Goal: Task Accomplishment & Management: Use online tool/utility

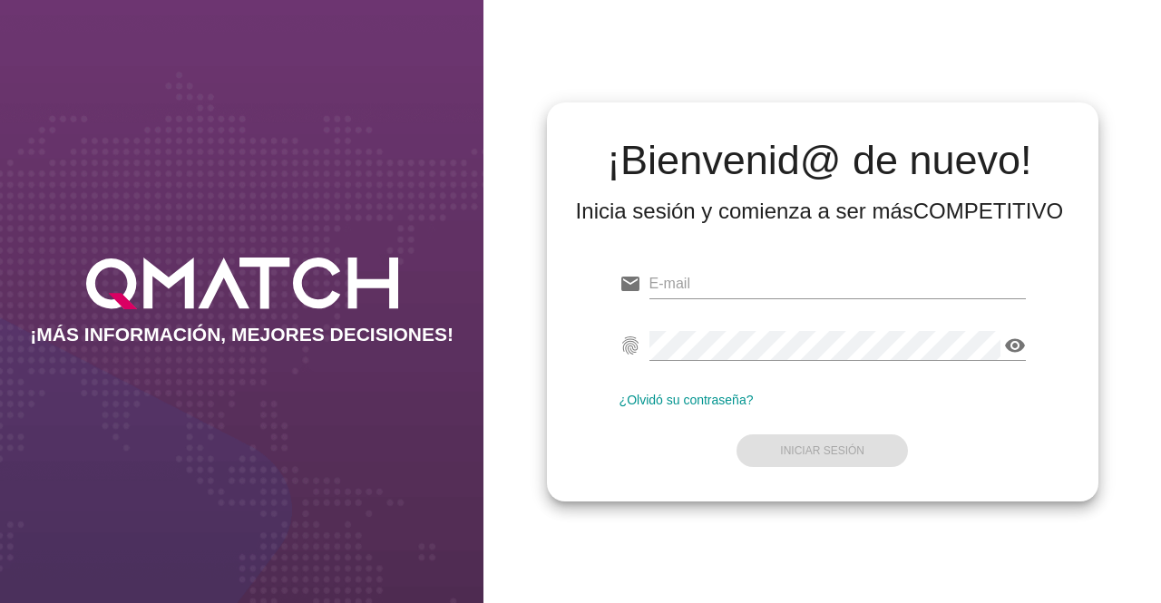
type input "[EMAIL_ADDRESS][DOMAIN_NAME]"
click at [815, 454] on form "email [EMAIL_ADDRESS][DOMAIN_NAME] fingerprint visibility ¿Olvidó su contraseña…" at bounding box center [822, 366] width 406 height 214
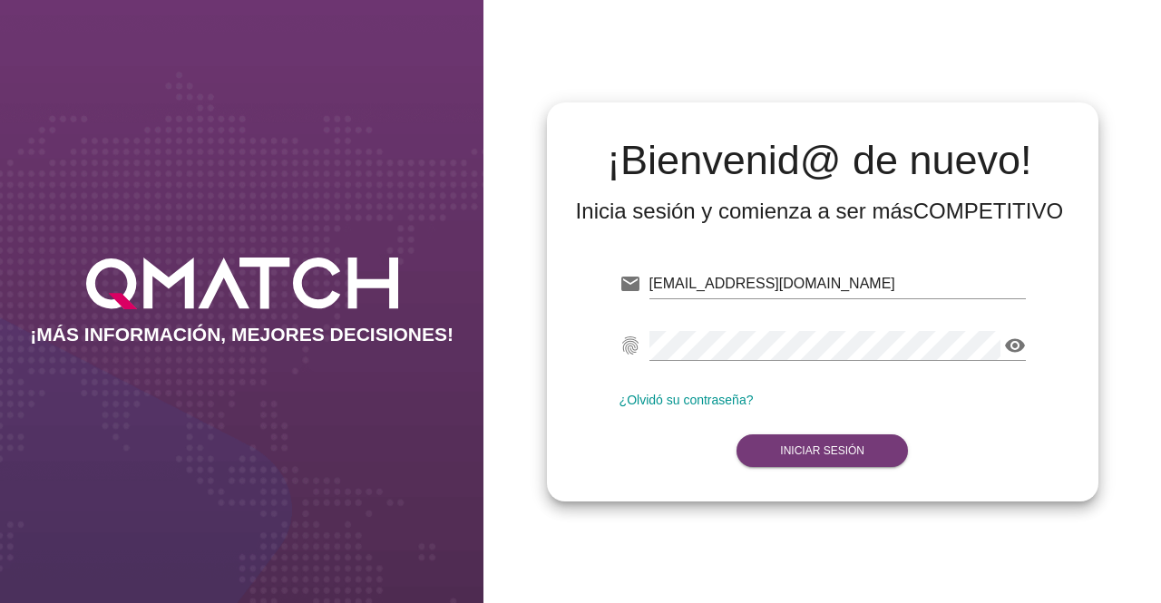
click at [815, 454] on strong "Iniciar Sesión" at bounding box center [822, 450] width 84 height 13
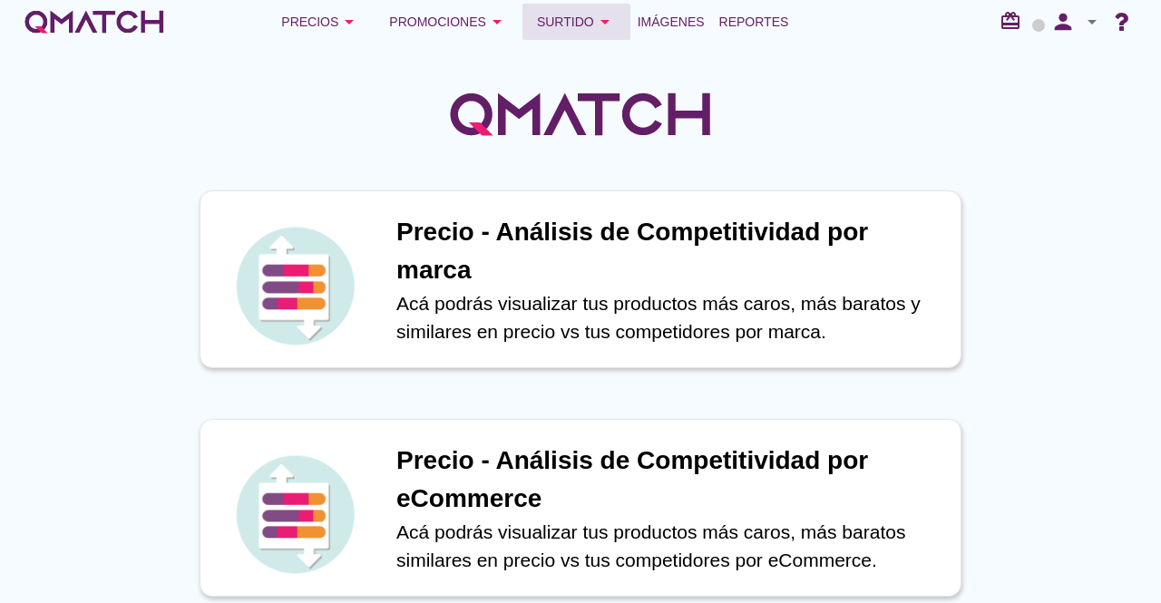
click at [557, 28] on div "Surtido arrow_drop_down" at bounding box center [576, 22] width 79 height 22
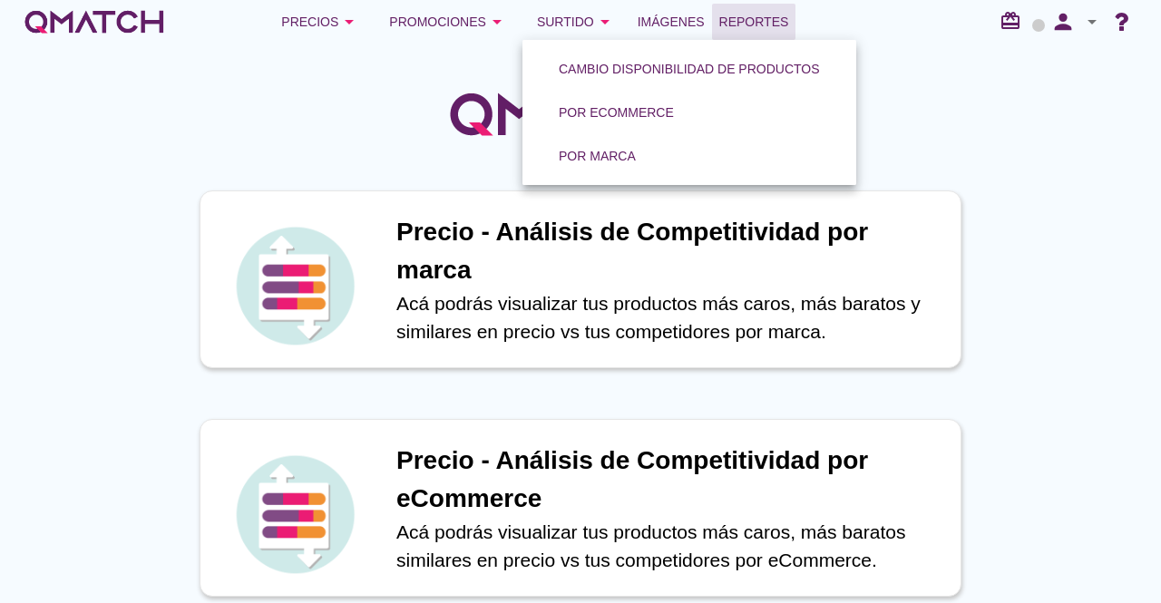
click at [746, 24] on span "Reportes" at bounding box center [754, 22] width 70 height 22
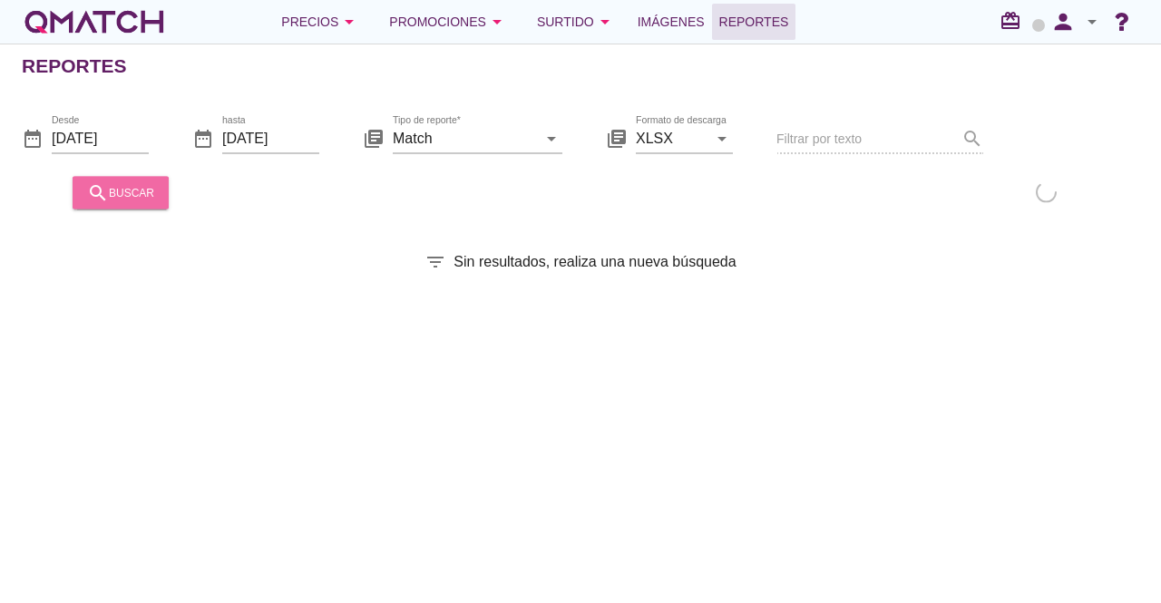
click at [144, 198] on div "search buscar" at bounding box center [120, 192] width 67 height 22
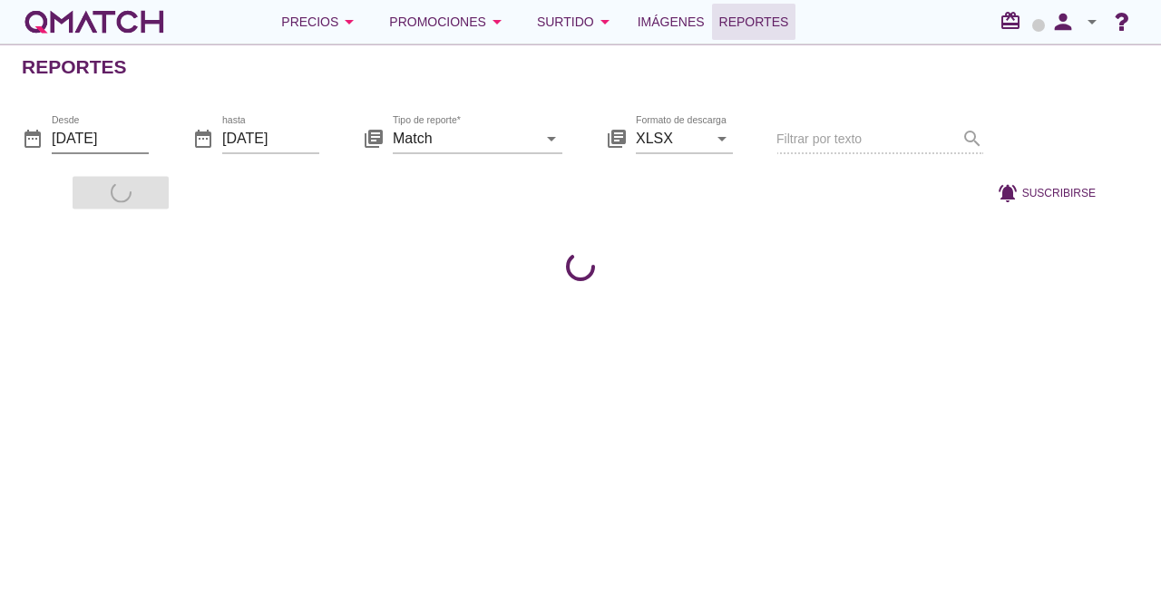
click at [126, 140] on input "[DATE]" at bounding box center [100, 137] width 97 height 29
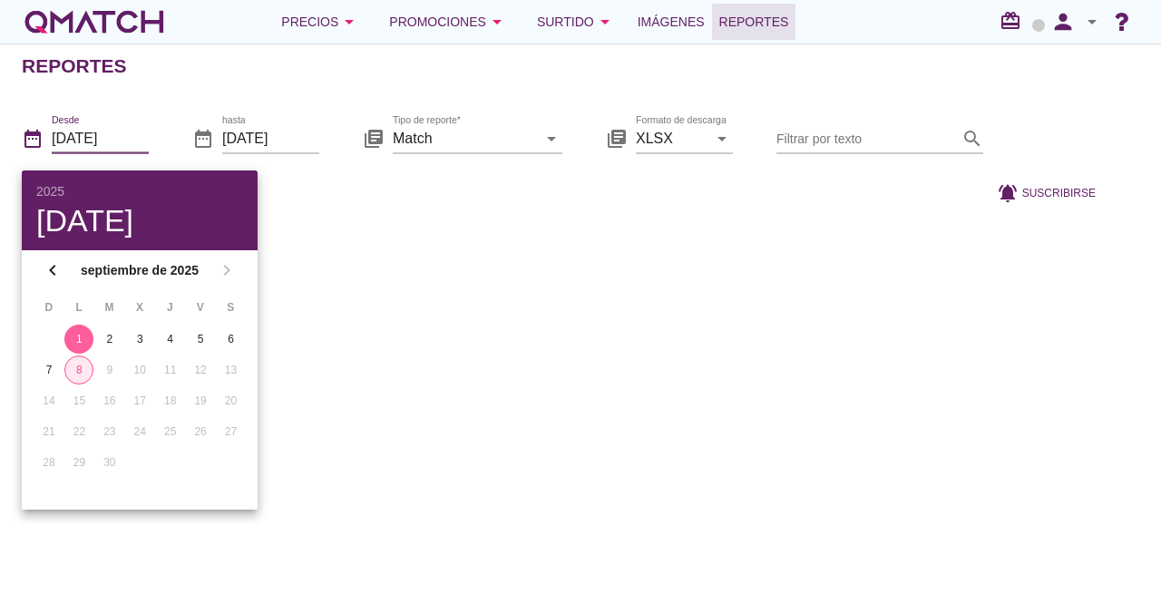
click at [76, 378] on button "8" at bounding box center [78, 370] width 29 height 29
type input "[DATE]"
click at [492, 285] on div "Reportes date_range Desde [DATE] date_range hasta [DATE] library_books Tipo de …" at bounding box center [580, 324] width 1161 height 560
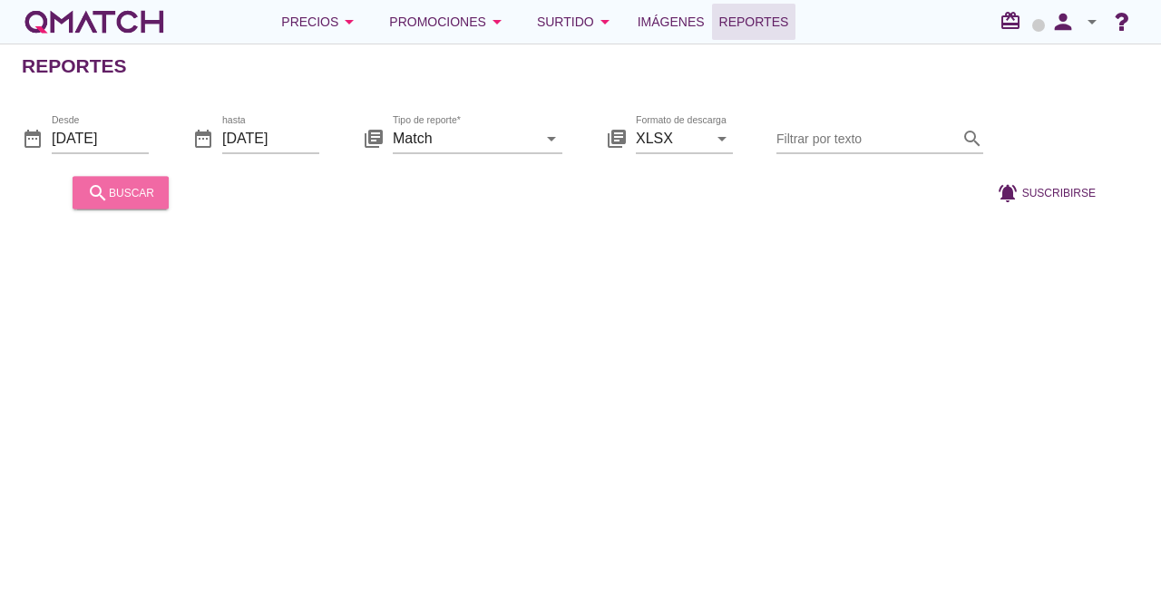
click at [128, 203] on button "search buscar" at bounding box center [121, 192] width 96 height 33
